Goal: Find contact information: Find contact information

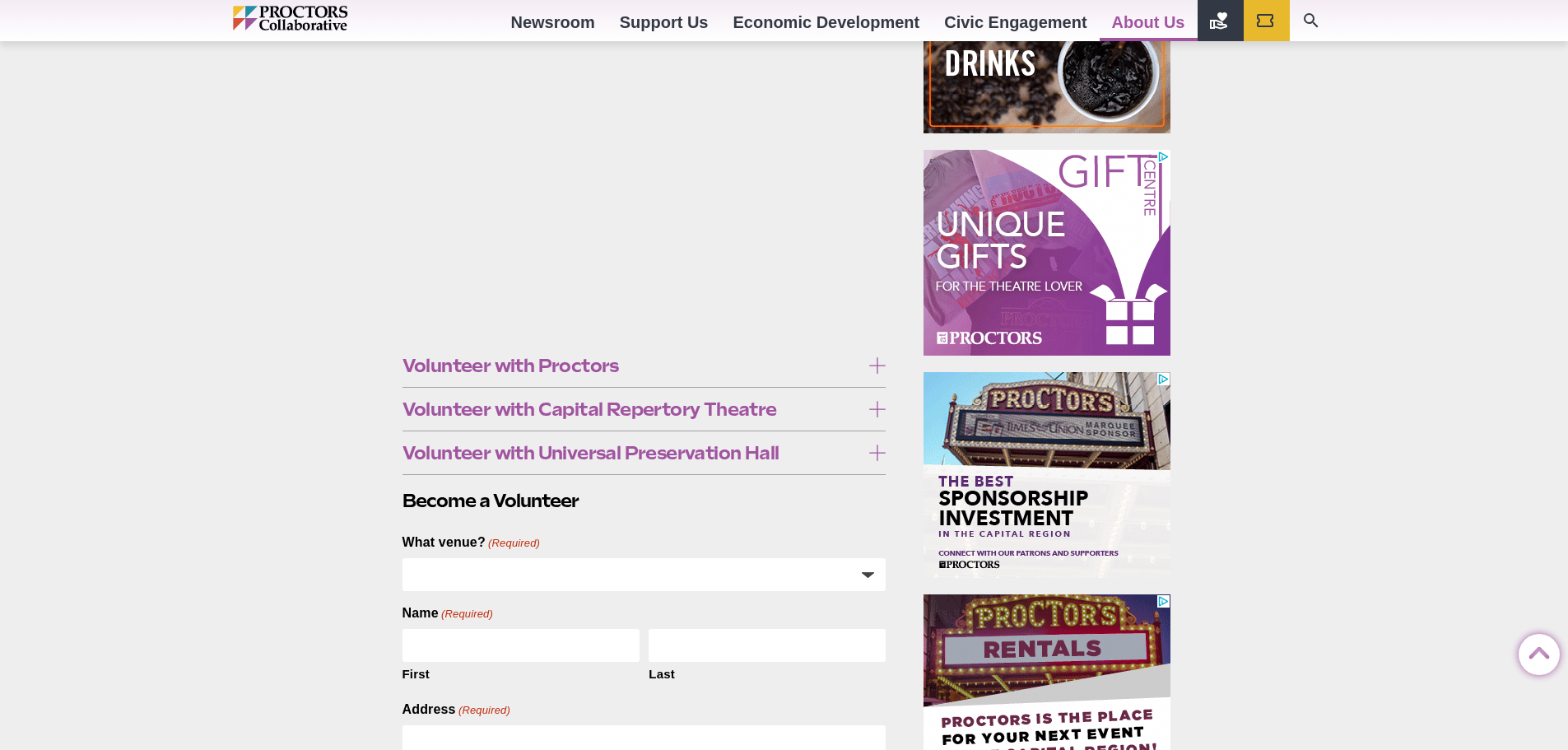
scroll to position [412, 0]
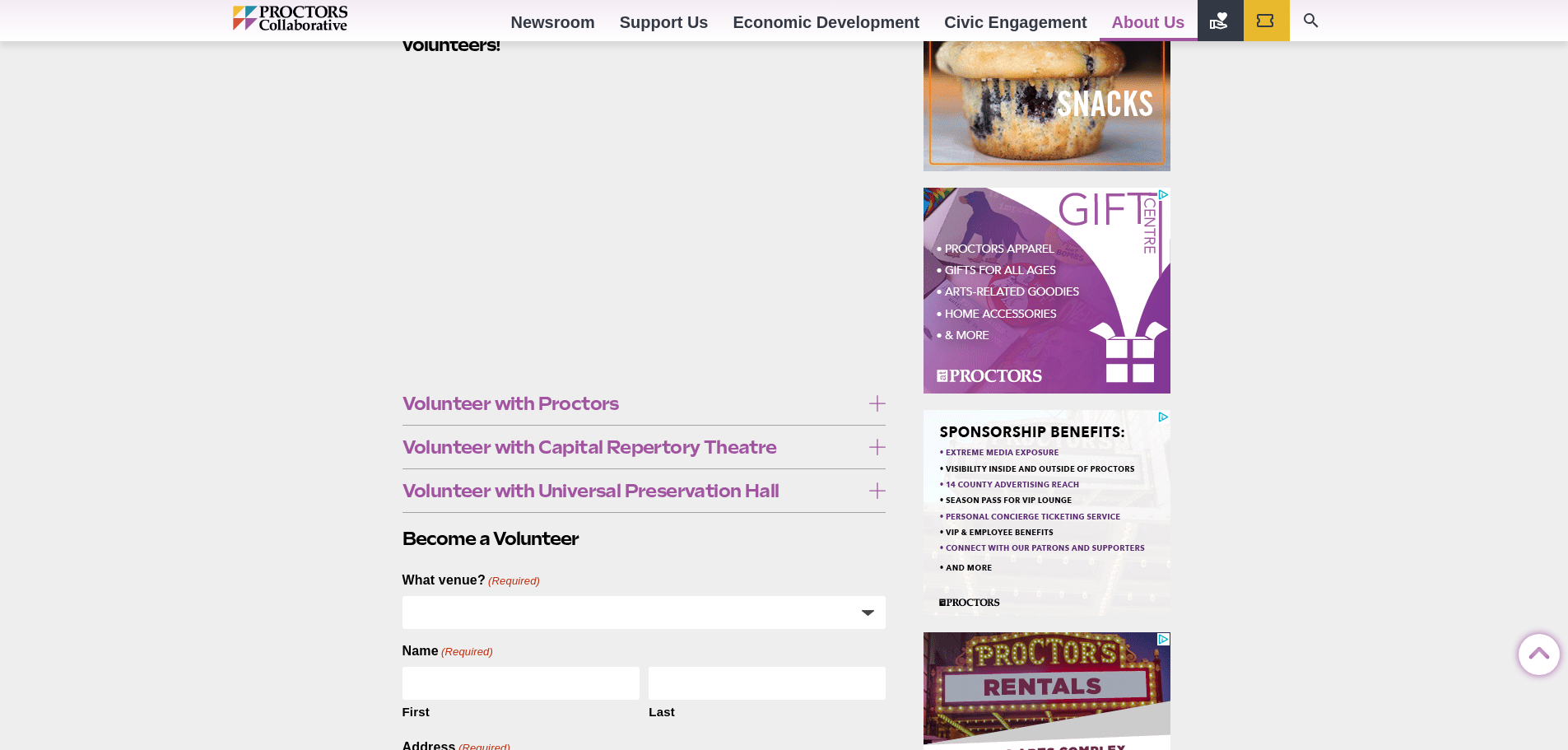
click at [875, 402] on icon at bounding box center [878, 404] width 16 height 16
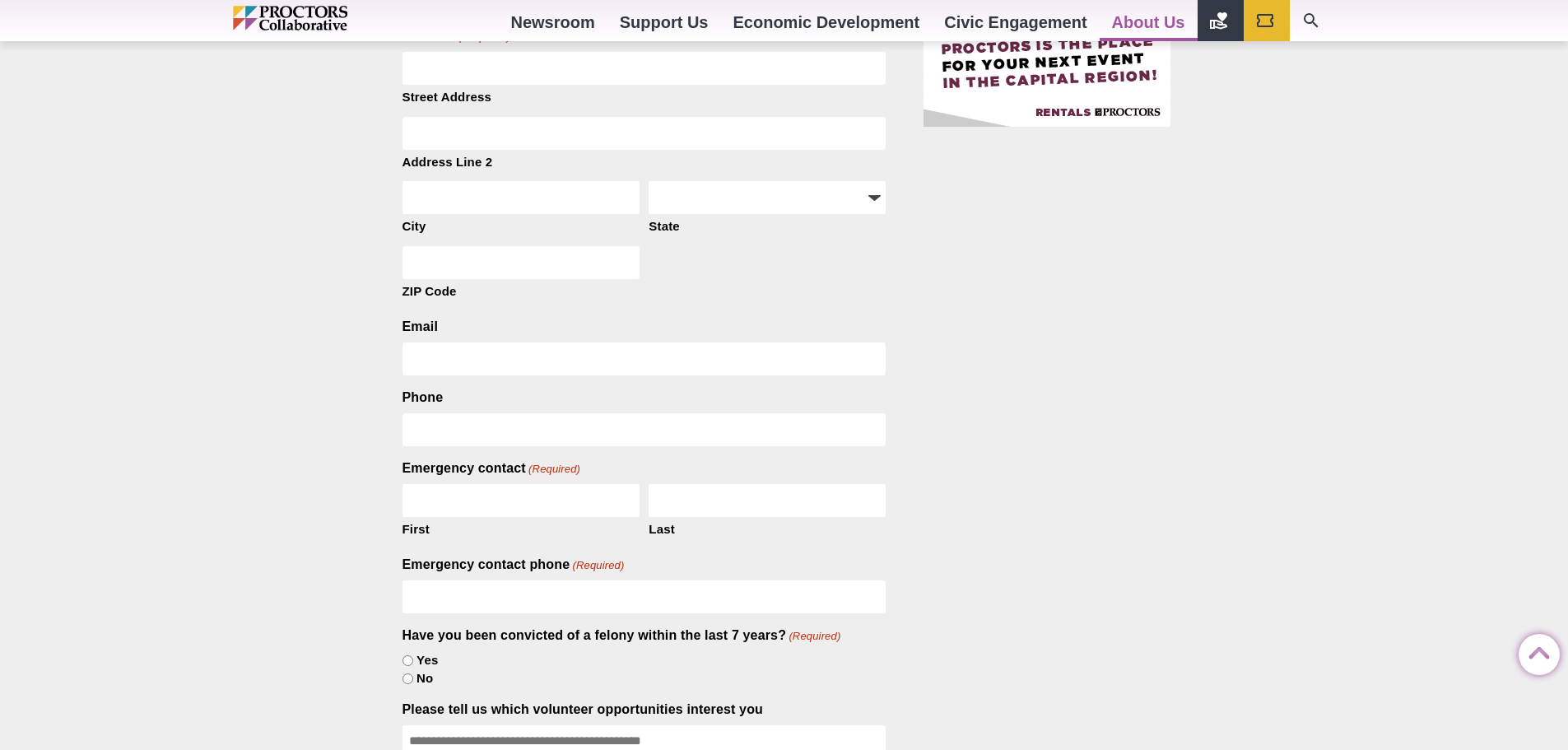
scroll to position [1318, 0]
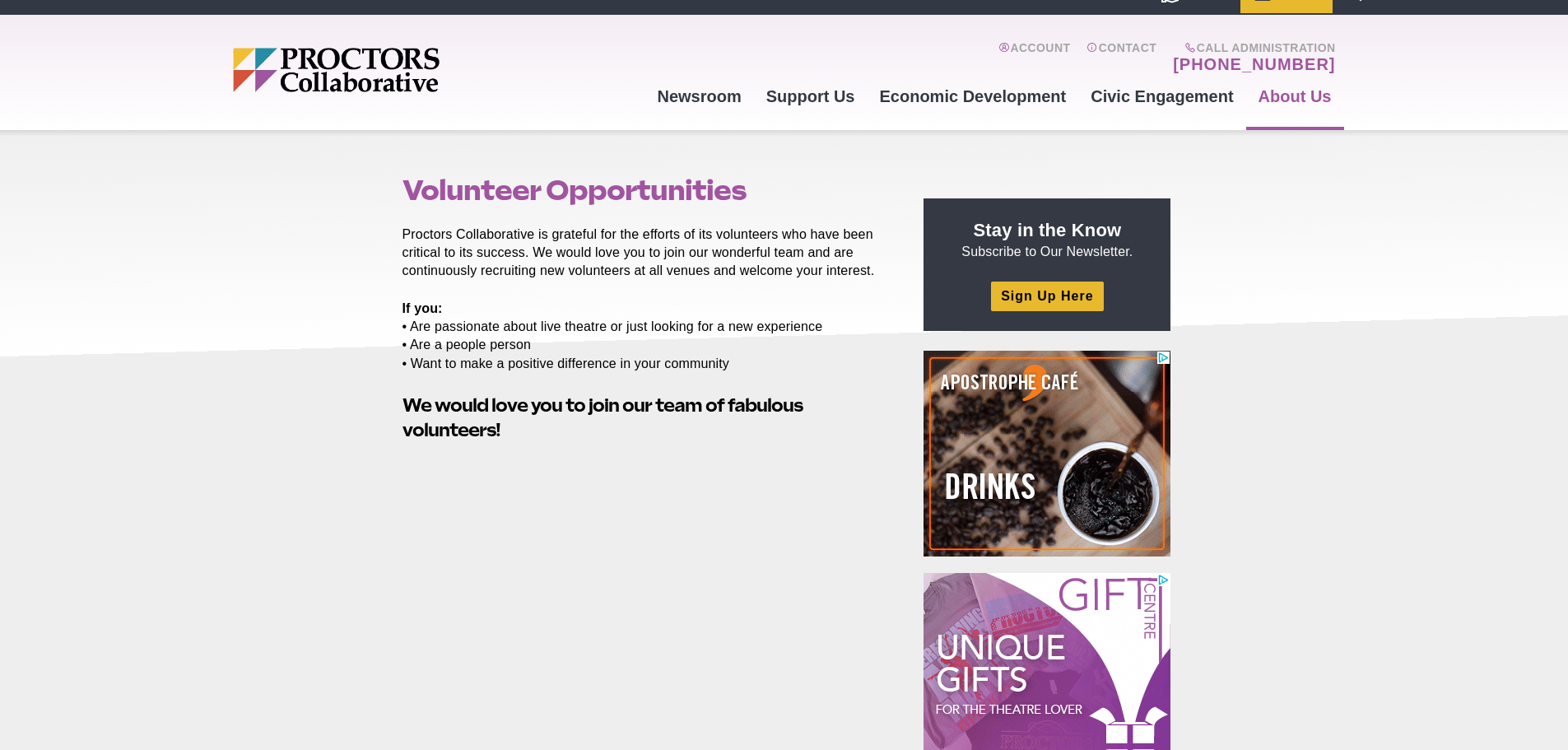
scroll to position [0, 0]
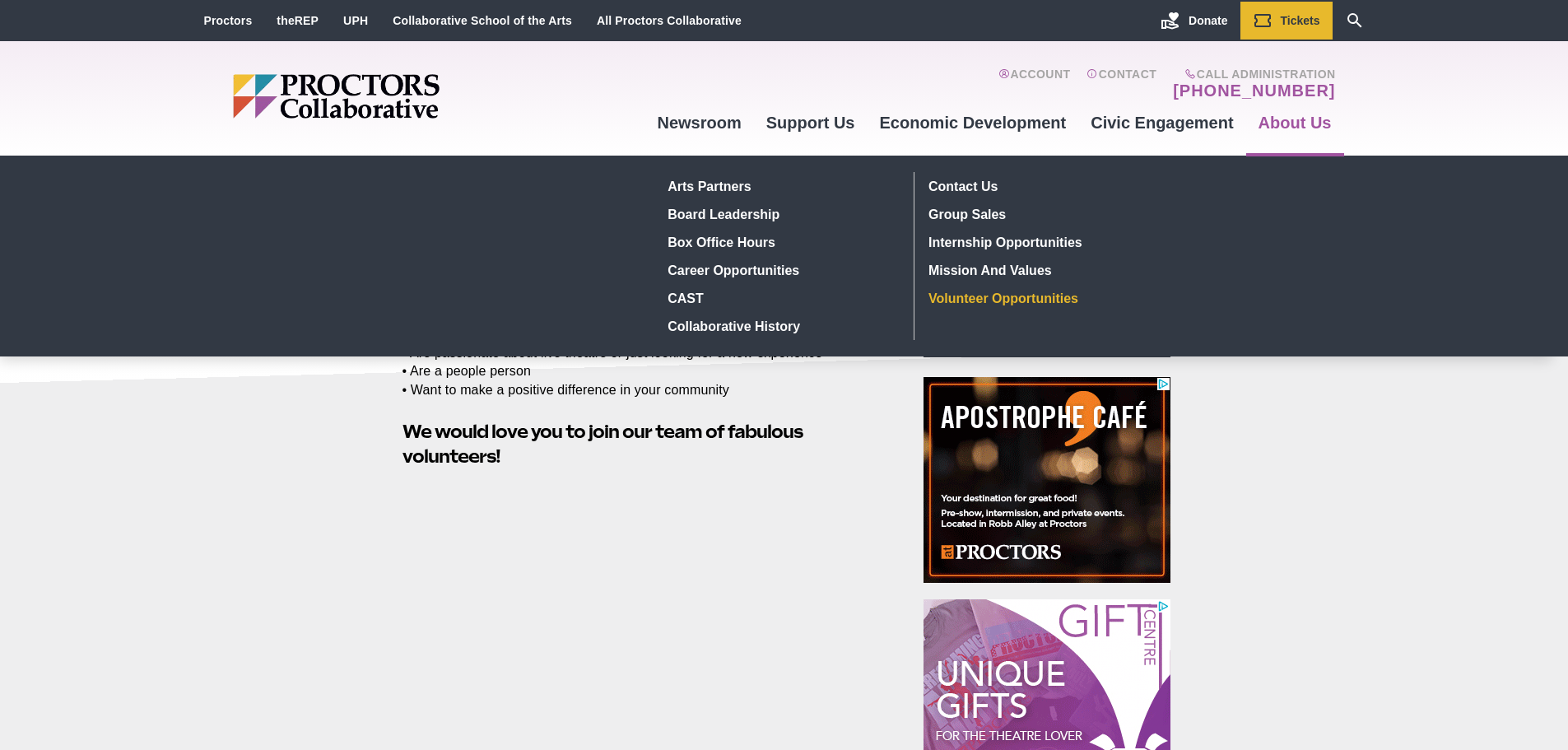
click at [1271, 118] on link "About Us" at bounding box center [1295, 123] width 98 height 45
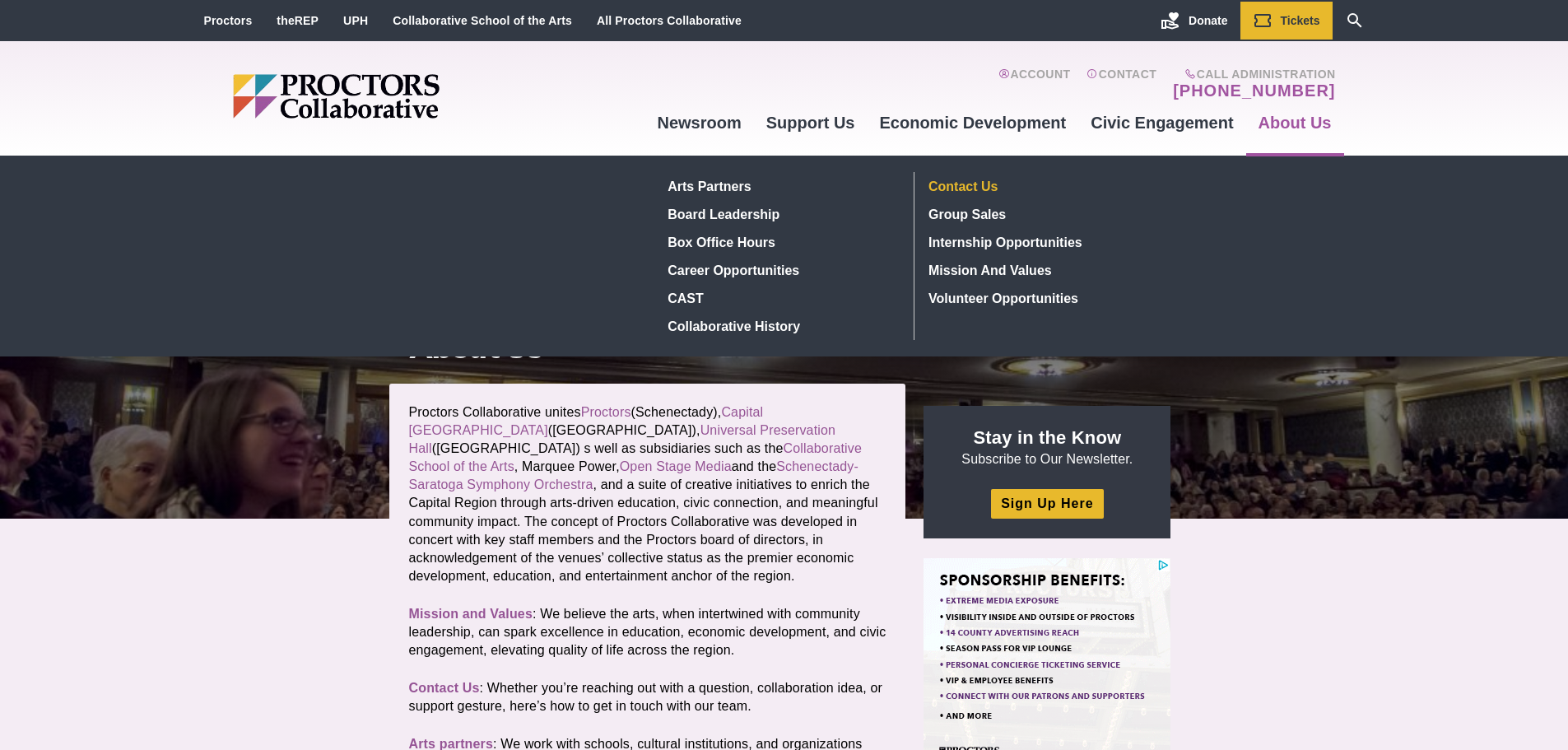
click at [953, 182] on link "Contact Us" at bounding box center [1043, 186] width 241 height 28
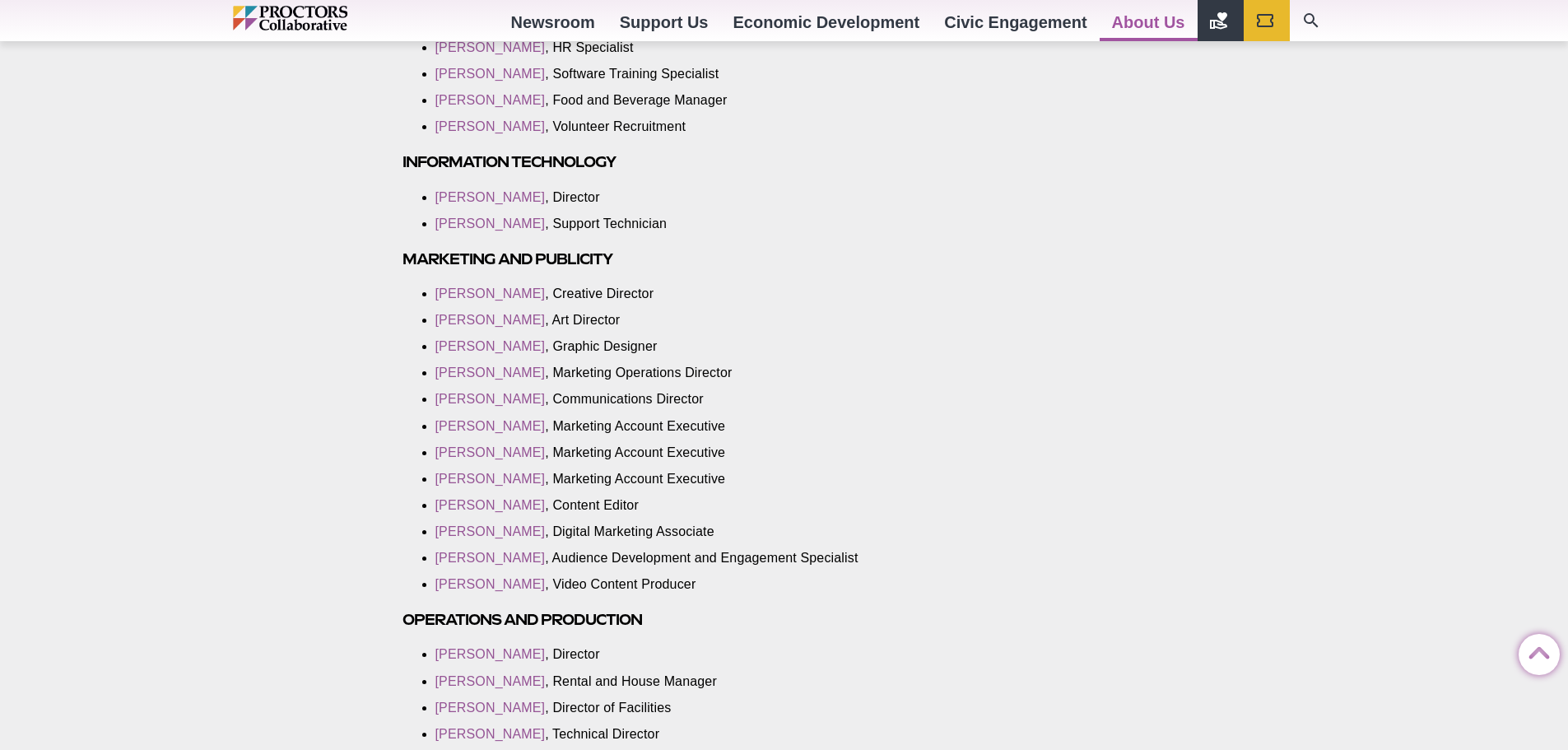
scroll to position [1894, 0]
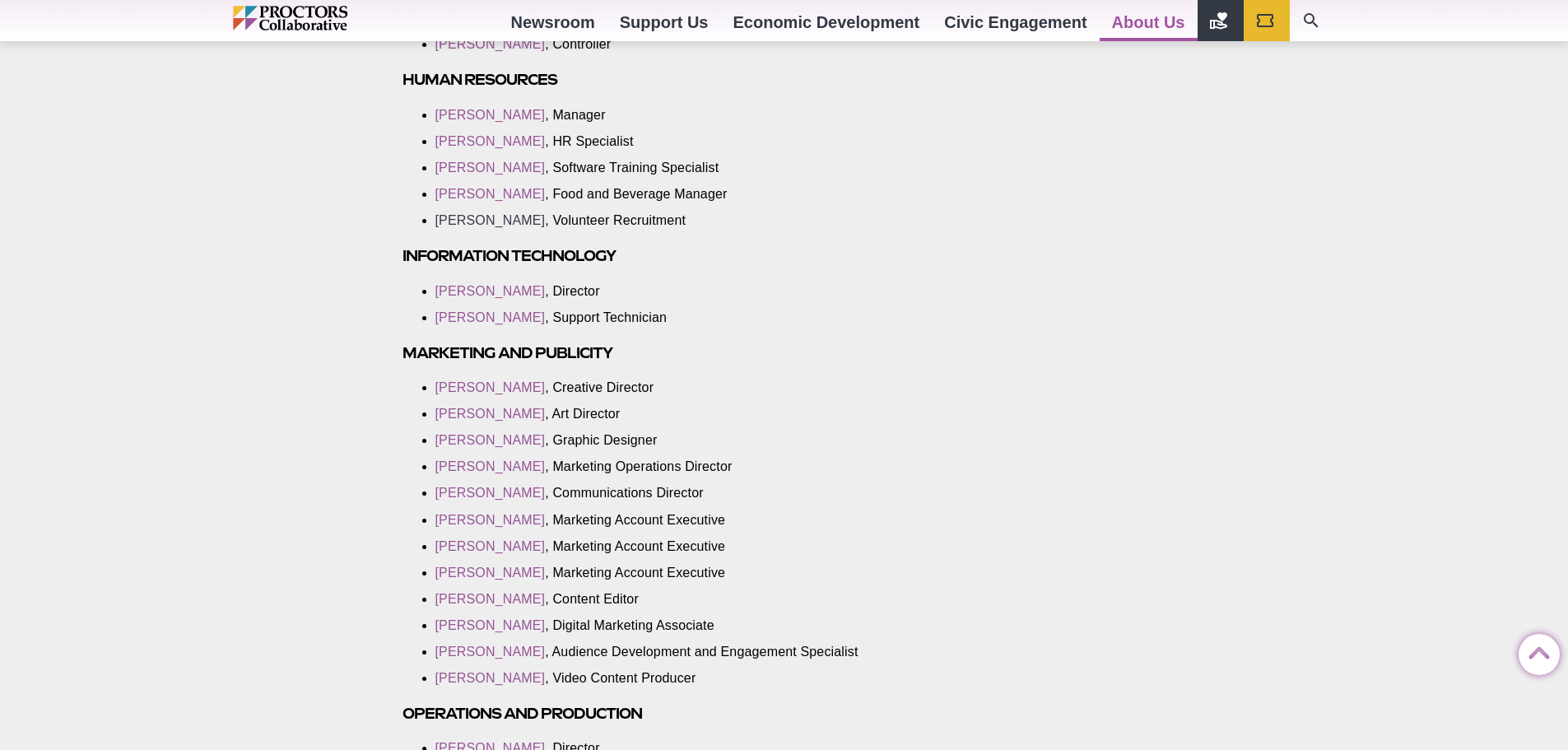
click at [482, 217] on link "Tasha Hudson" at bounding box center [491, 220] width 110 height 14
click at [456, 216] on link "Tasha Hudson" at bounding box center [491, 220] width 110 height 14
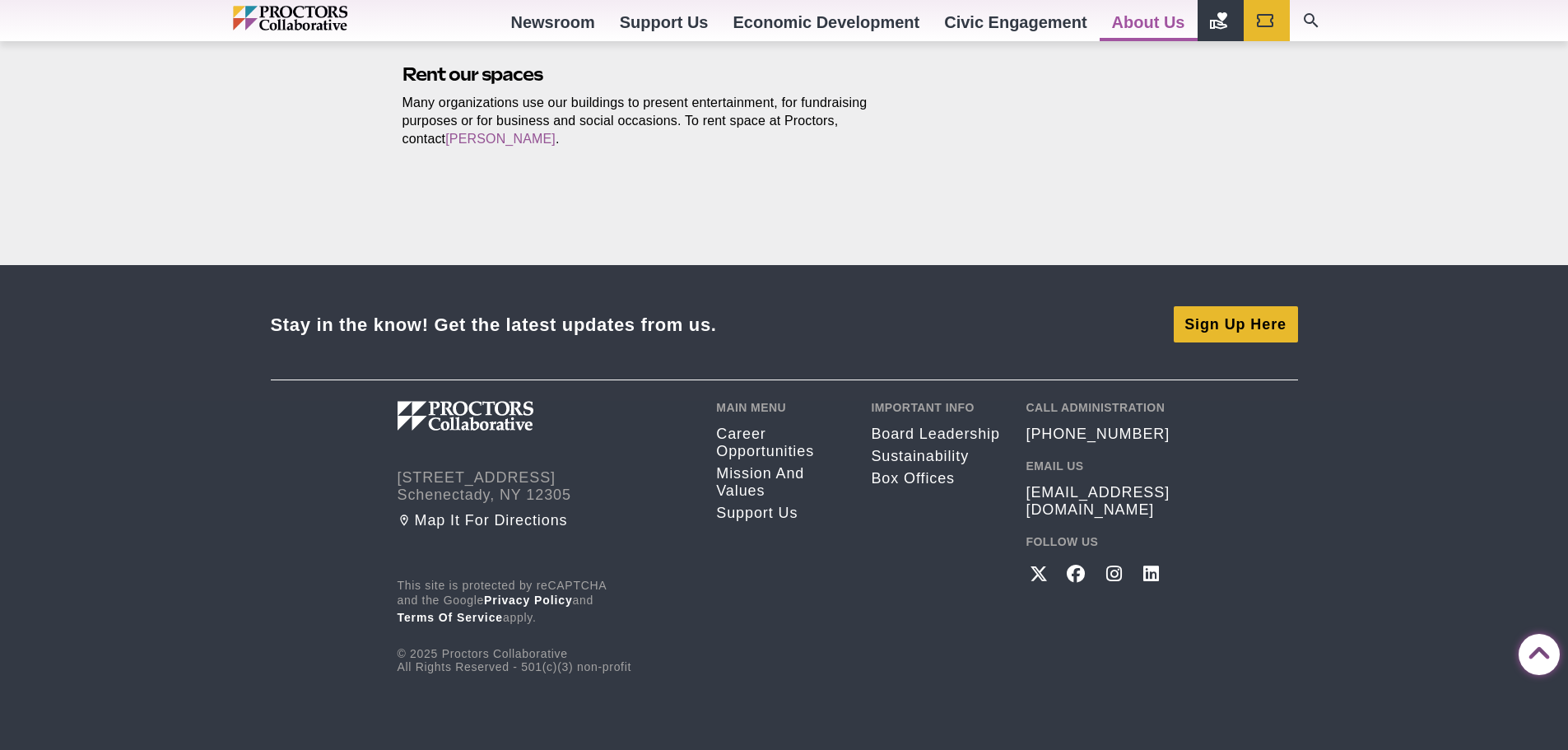
scroll to position [3600, 0]
